Goal: Navigation & Orientation: Find specific page/section

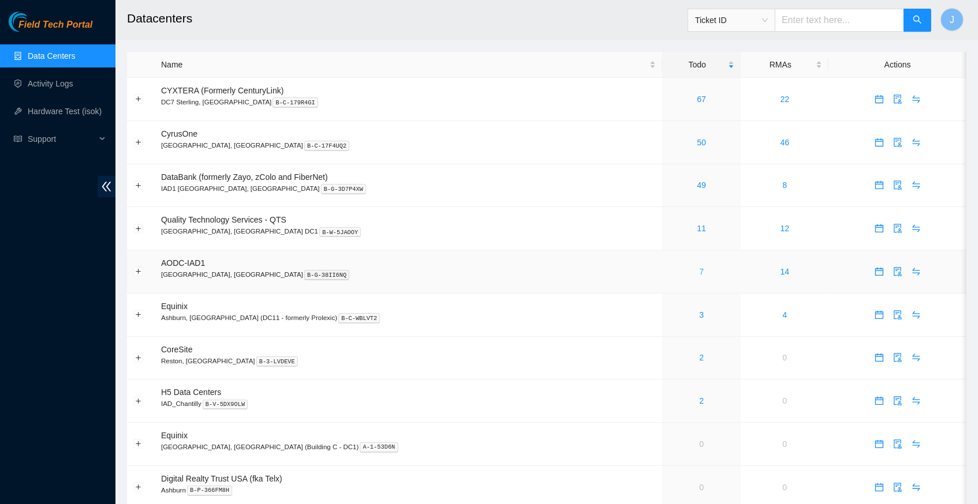
click at [699, 268] on link "7" at bounding box center [701, 271] width 5 height 9
